Goal: Information Seeking & Learning: Check status

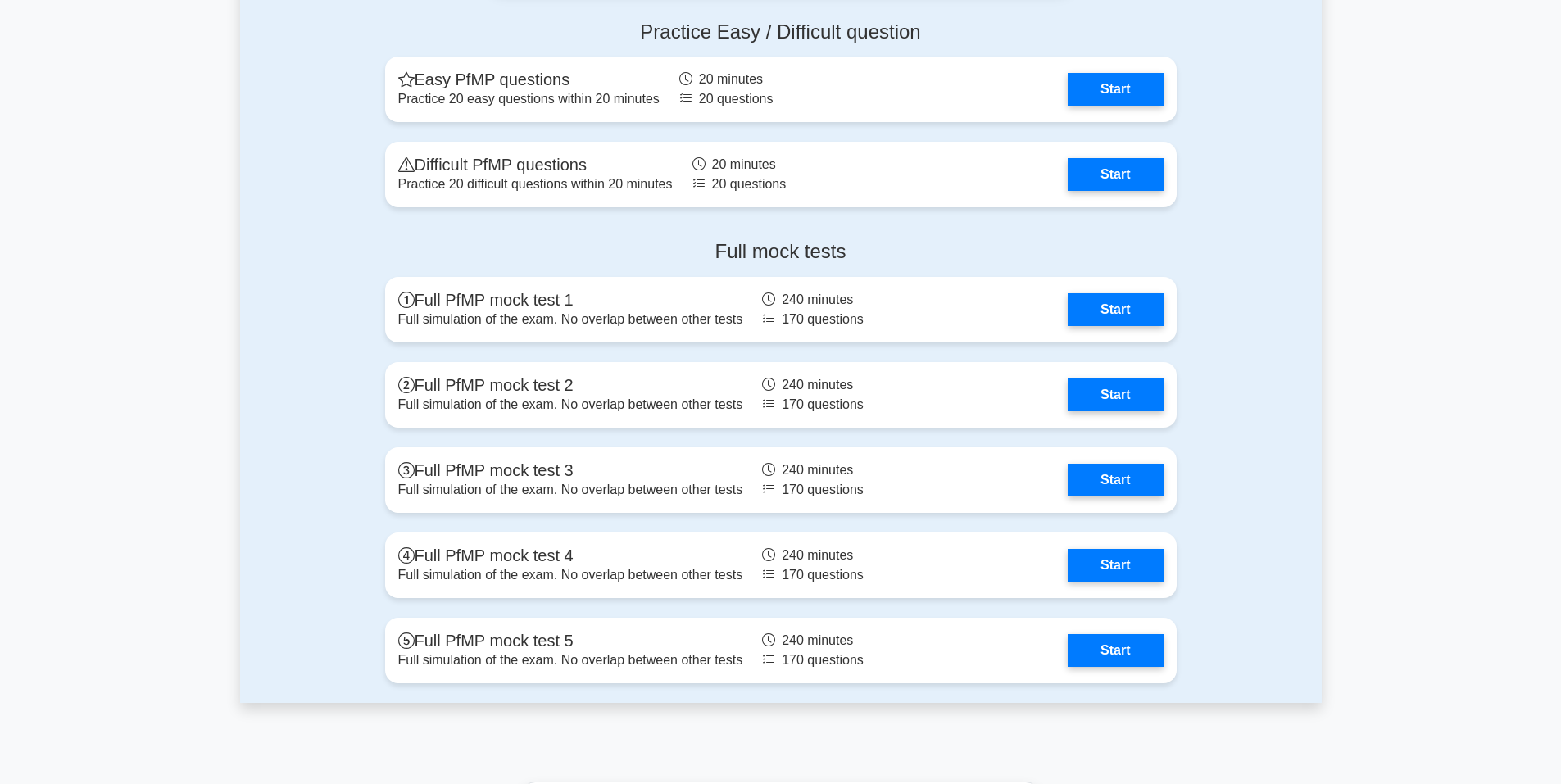
scroll to position [1813, 0]
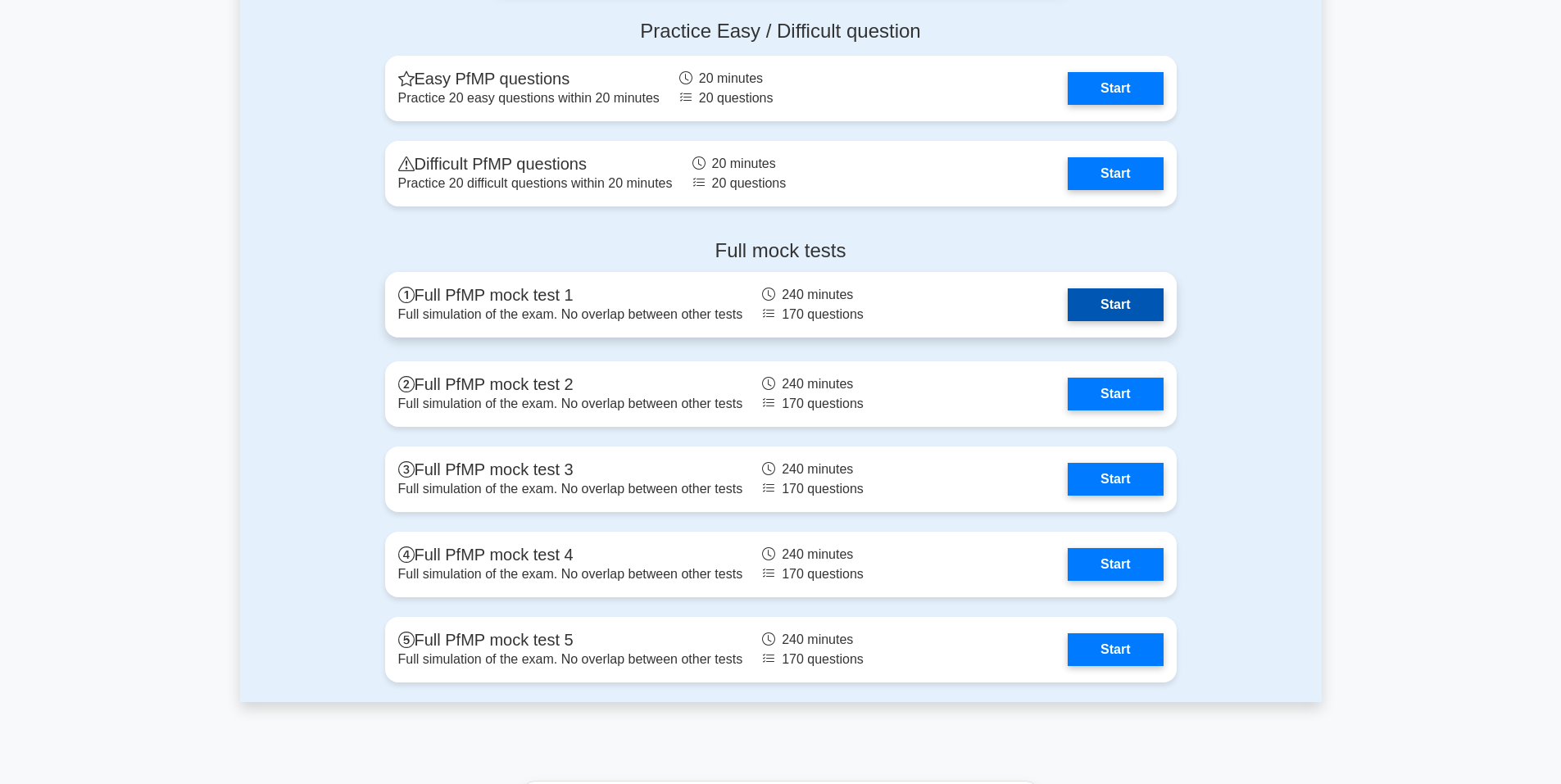
click at [1131, 314] on link "Start" at bounding box center [1115, 305] width 95 height 33
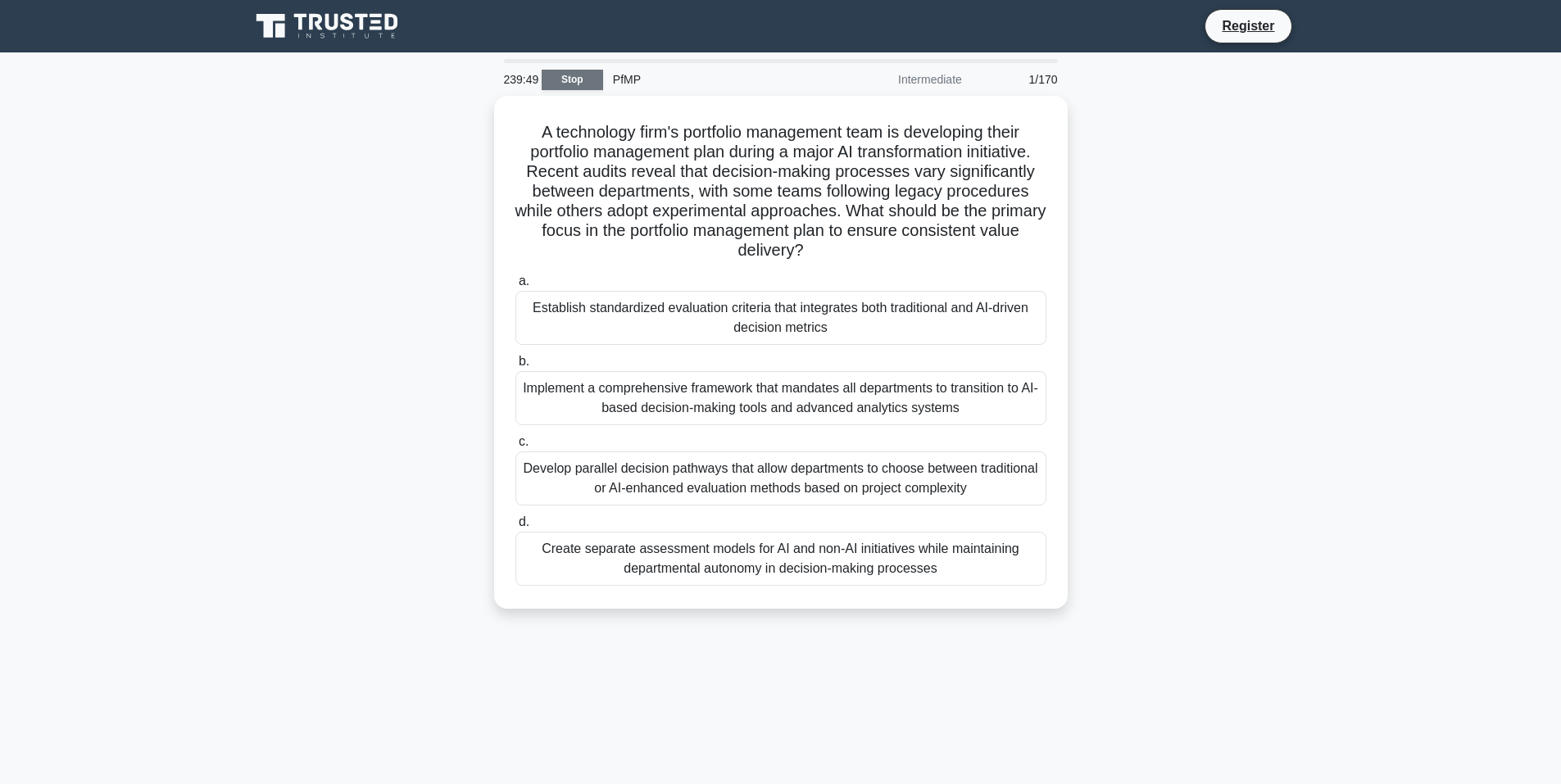
click at [572, 79] on link "Stop" at bounding box center [572, 79] width 61 height 21
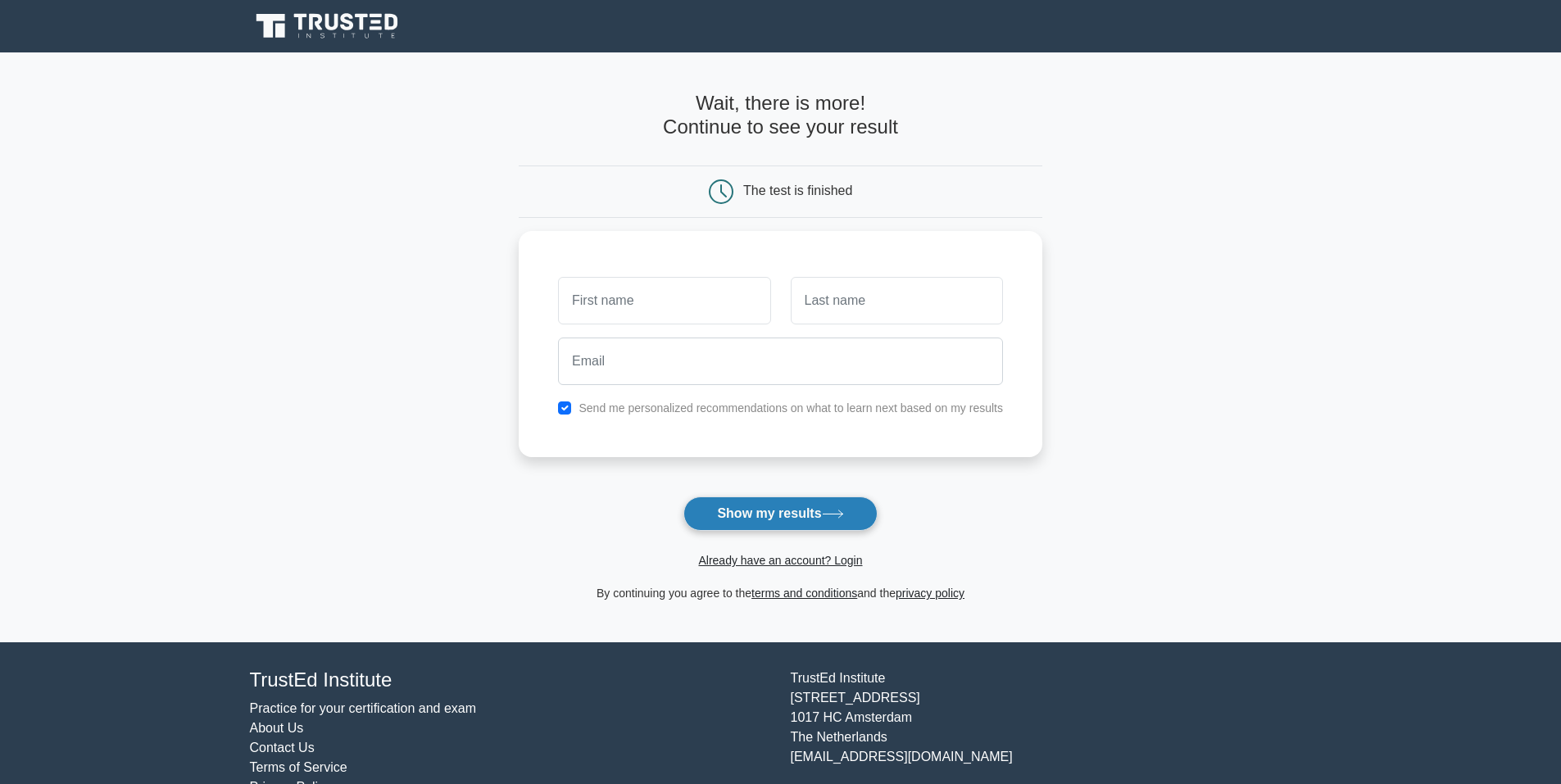
click at [812, 502] on button "Show my results" at bounding box center [780, 514] width 194 height 35
click at [713, 299] on input "text" at bounding box center [664, 296] width 213 height 47
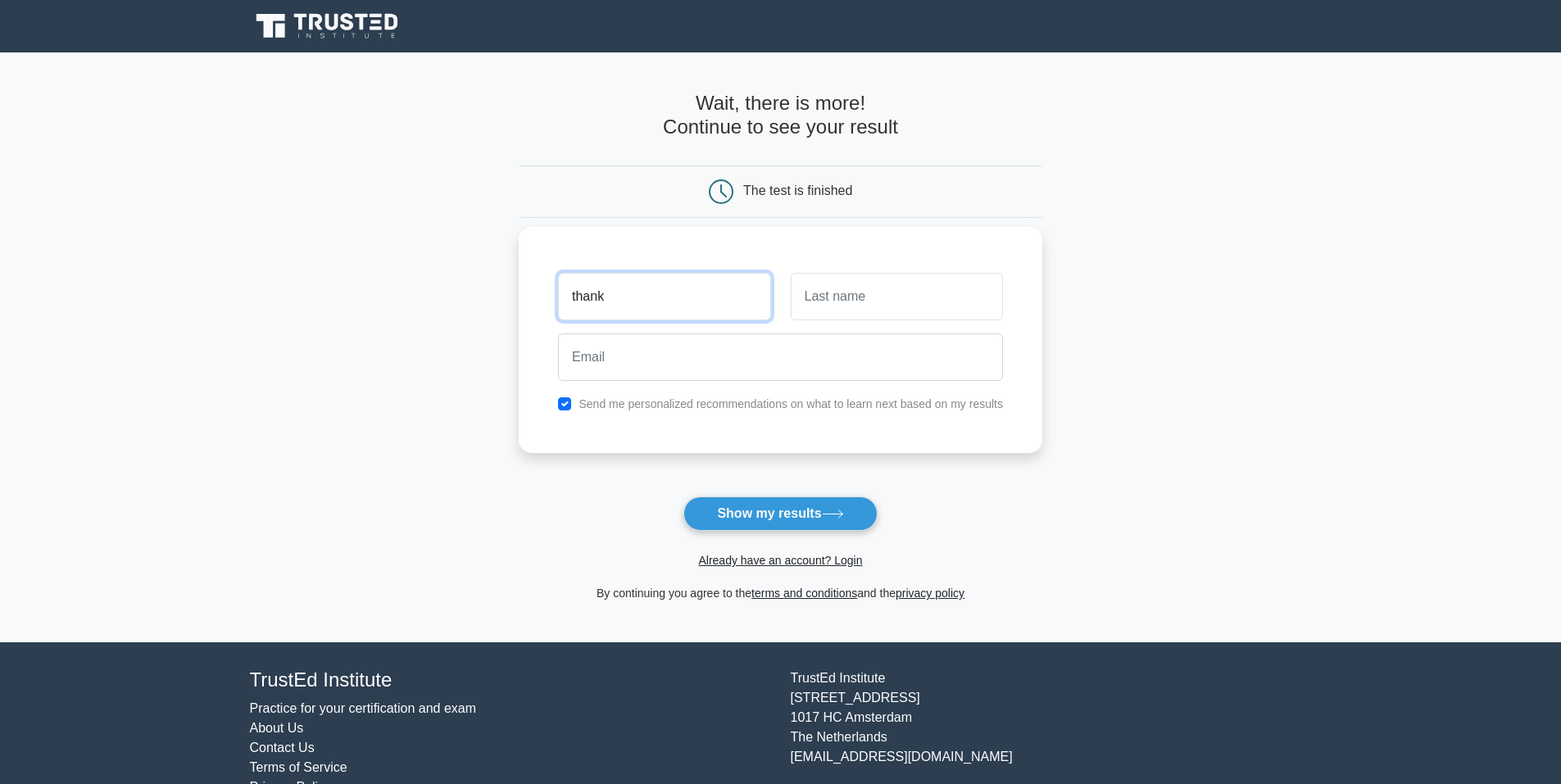
type input "thank"
type input "you"
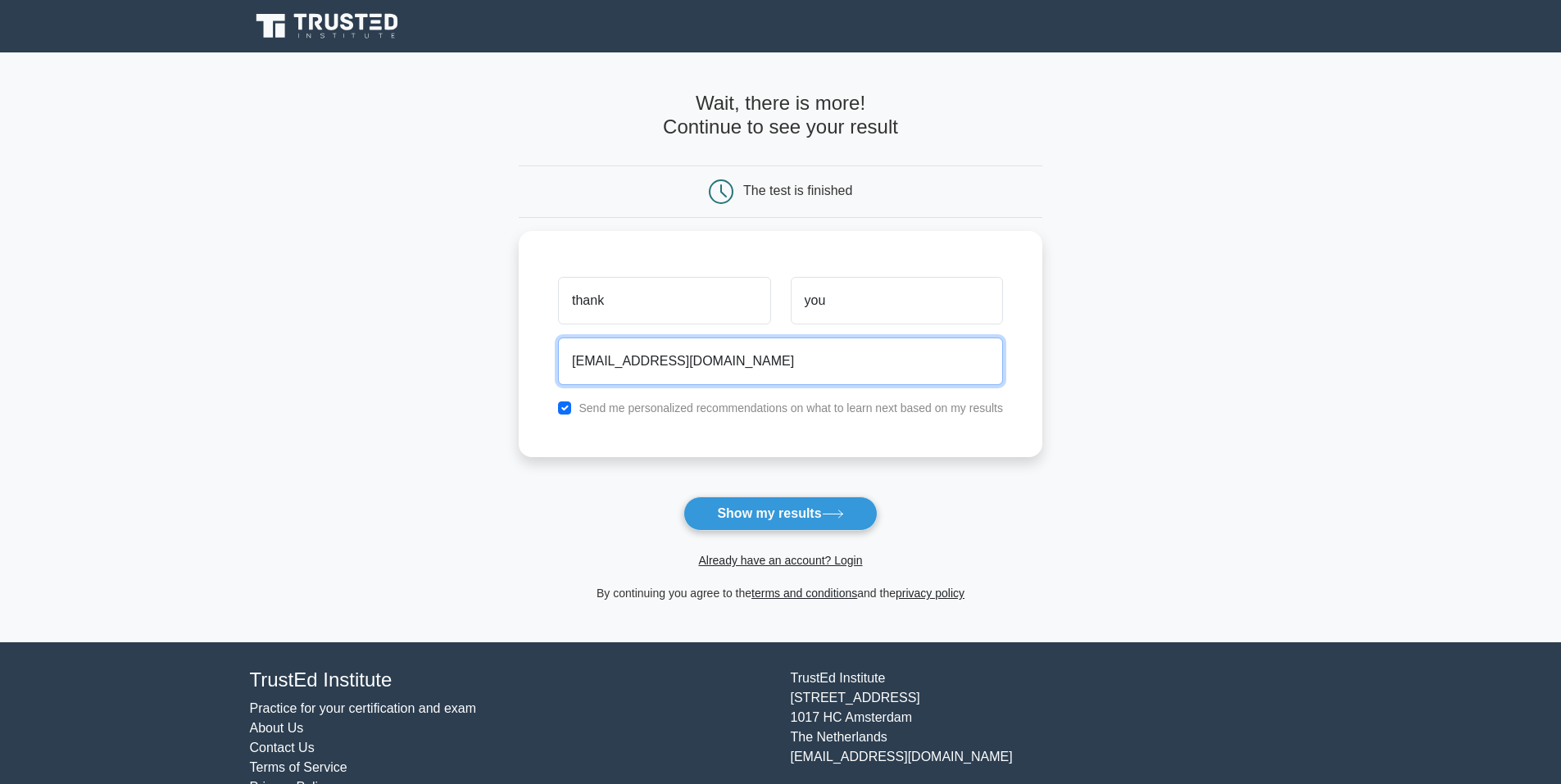
type input "thankyou@gmail.com"
click at [606, 517] on form "Wait, there is more! Continue to see your result The test is finished thank you" at bounding box center [780, 347] width 524 height 511
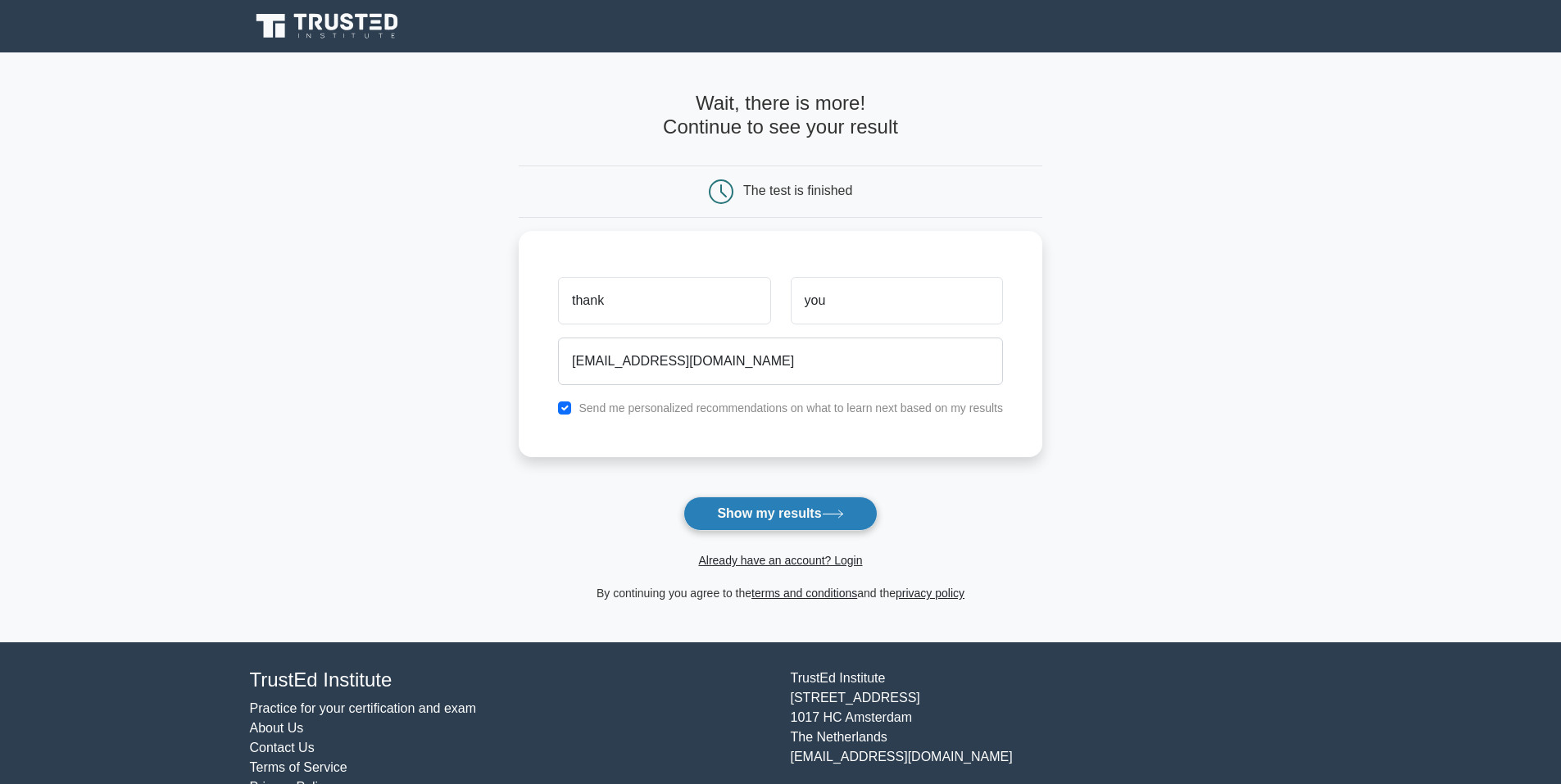
click at [757, 519] on button "Show my results" at bounding box center [780, 514] width 194 height 35
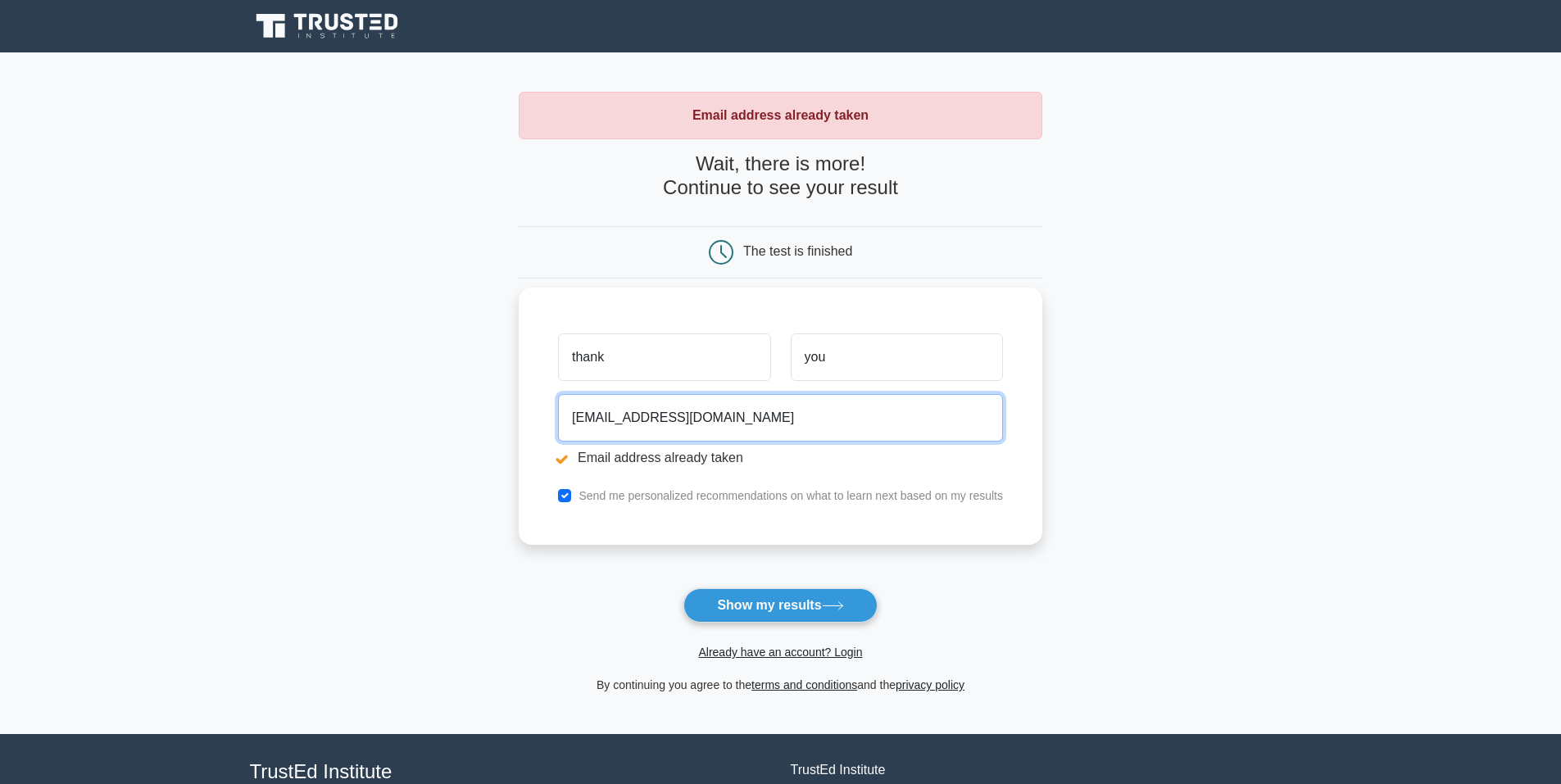
click at [629, 418] on input "[EMAIL_ADDRESS][DOMAIN_NAME]" at bounding box center [781, 417] width 445 height 47
type input "[EMAIL_ADDRESS][DOMAIN_NAME]"
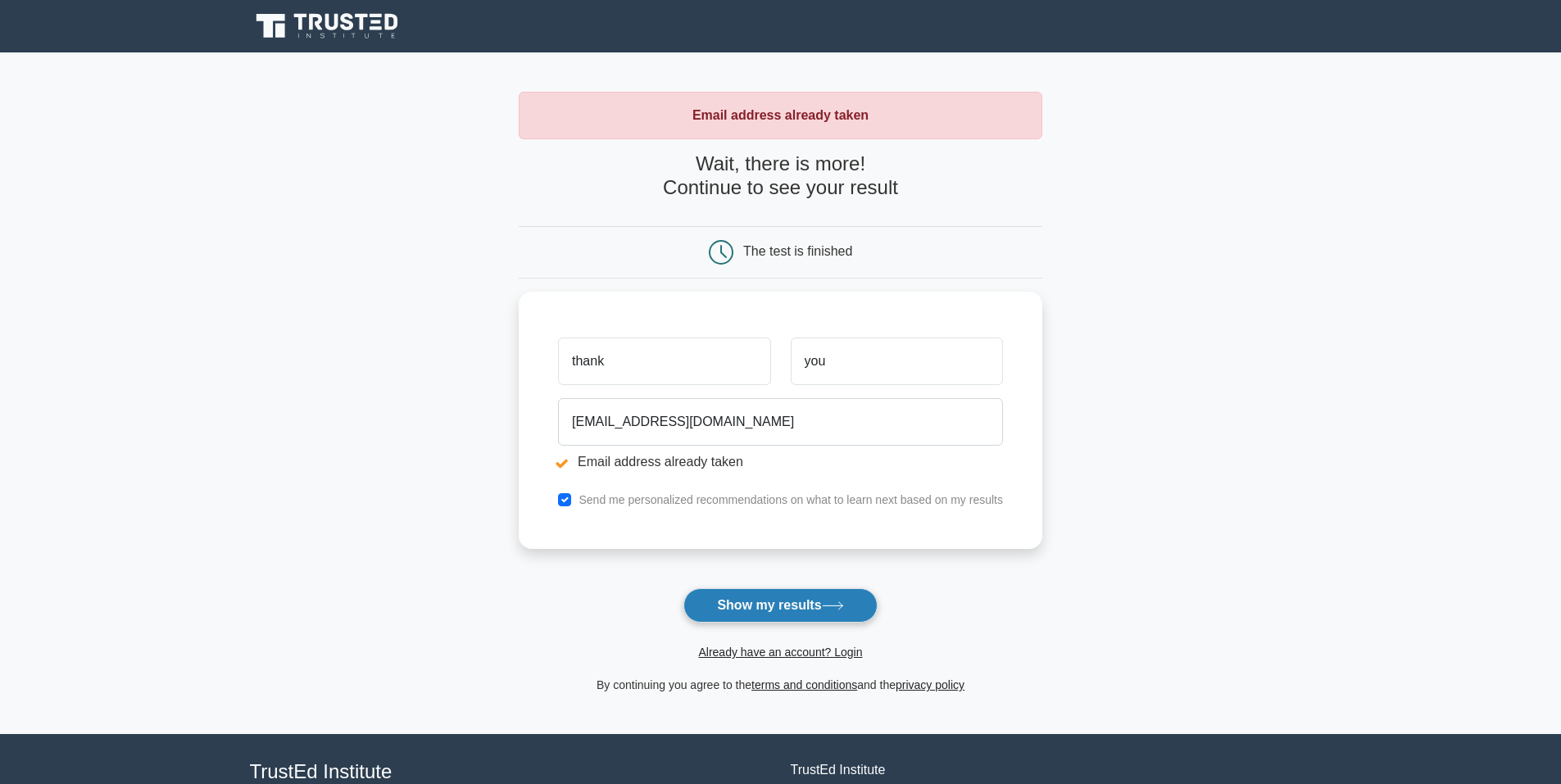
click at [778, 606] on button "Show my results" at bounding box center [780, 605] width 194 height 35
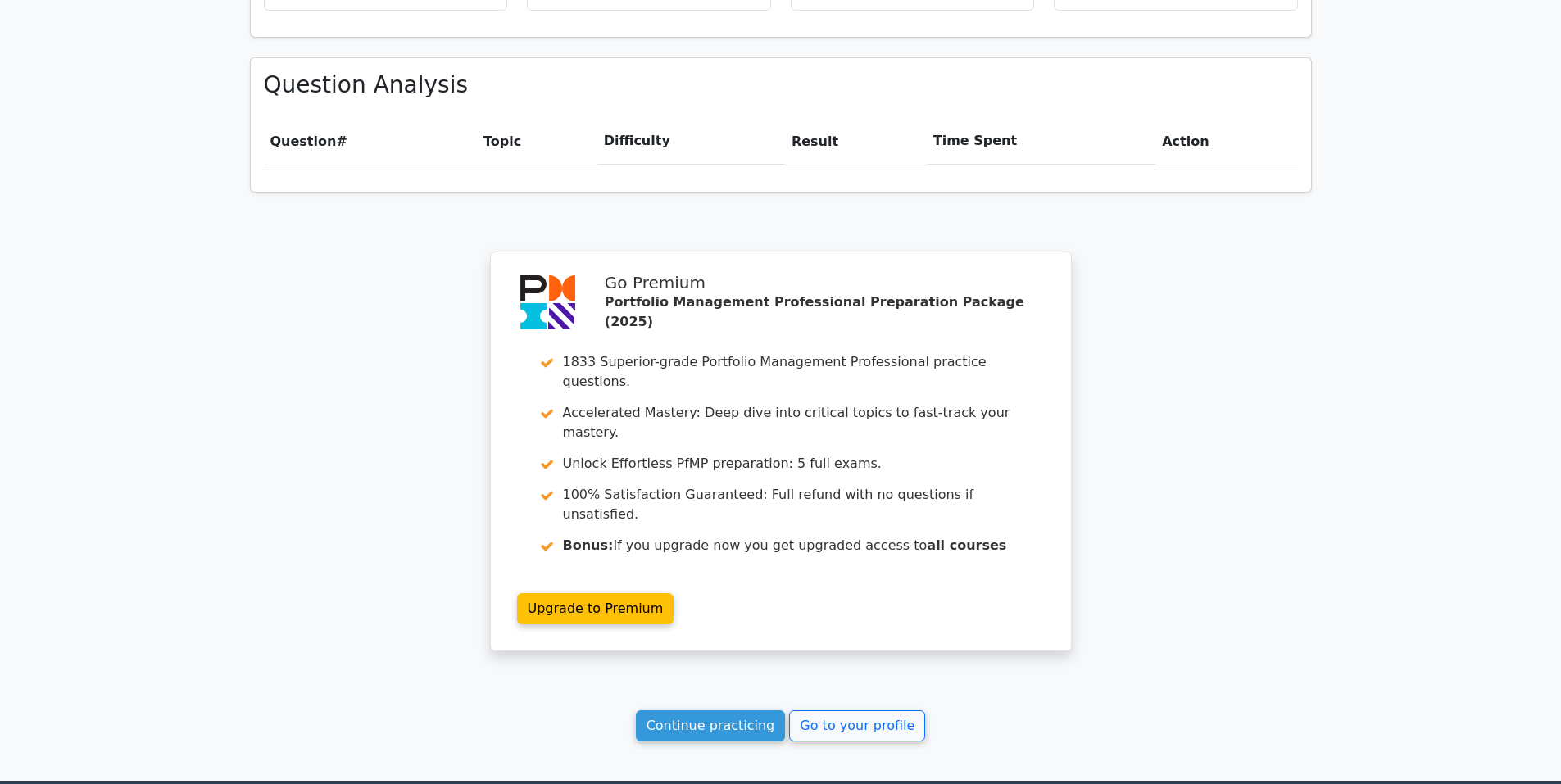
scroll to position [1097, 0]
